Goal: Browse casually

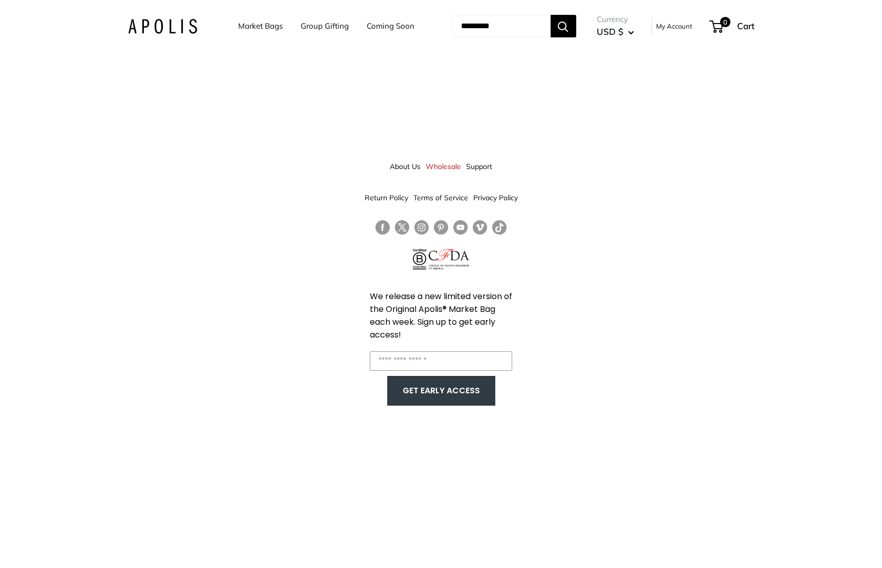
click at [152, 25] on img at bounding box center [162, 26] width 69 height 15
